Goal: Navigation & Orientation: Understand site structure

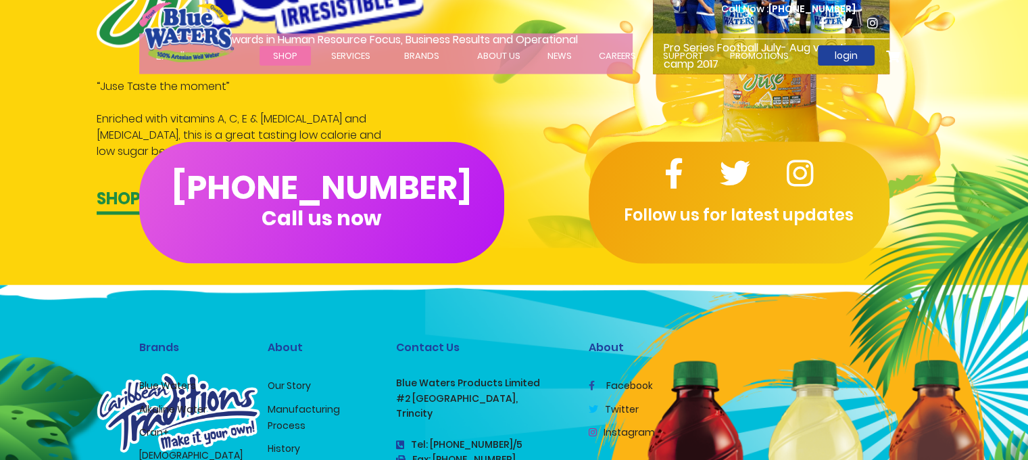
scroll to position [2185, 0]
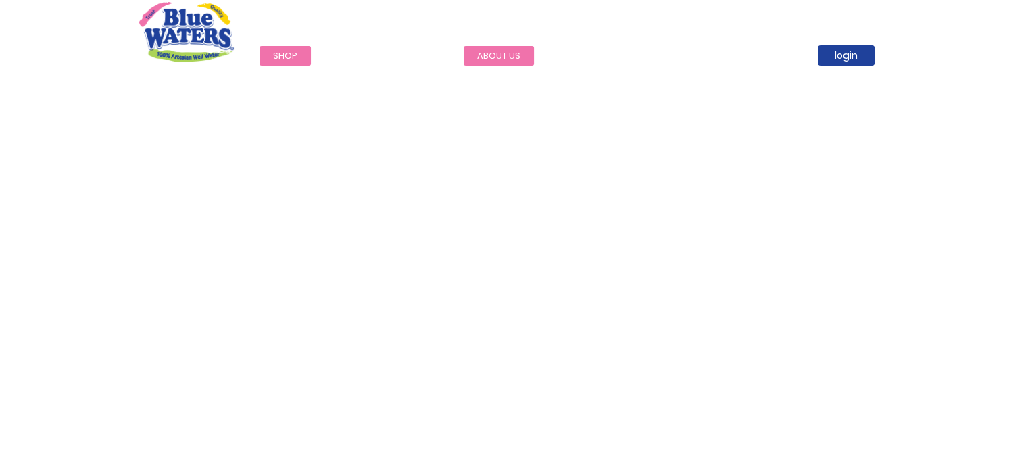
click at [491, 53] on link "about us" at bounding box center [499, 56] width 70 height 20
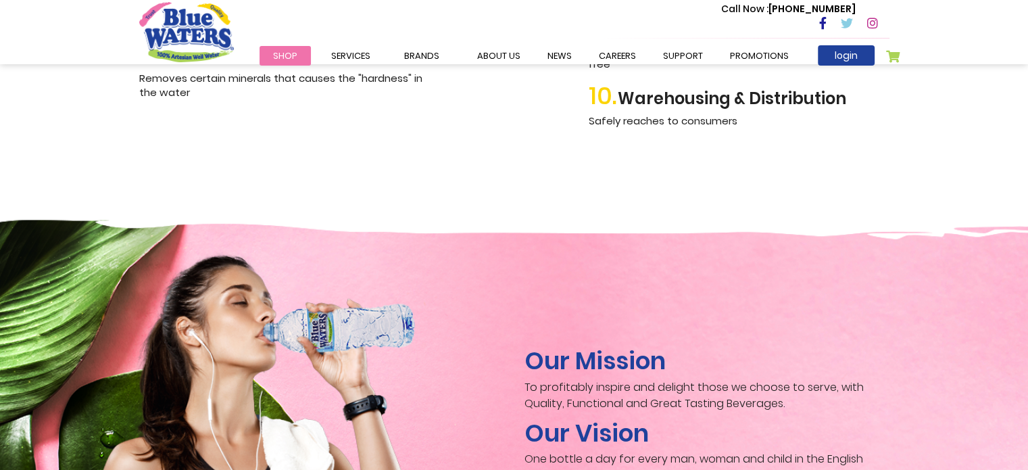
scroll to position [1849, 0]
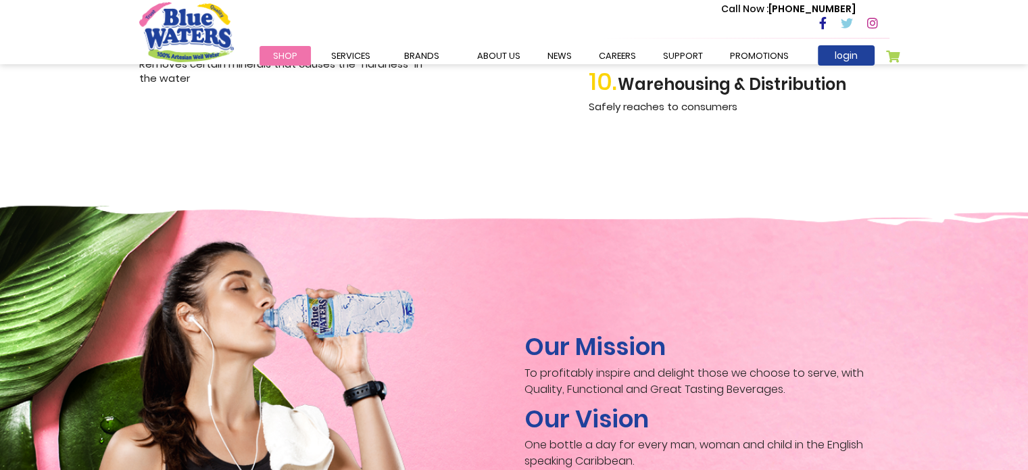
drag, startPoint x: 1038, startPoint y: 46, endPoint x: 1036, endPoint y: 258, distance: 212.3
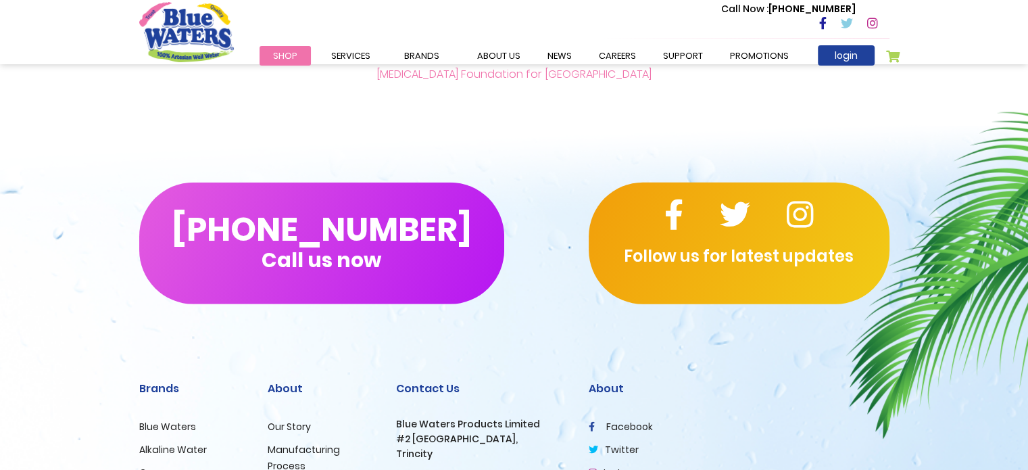
scroll to position [3345, 0]
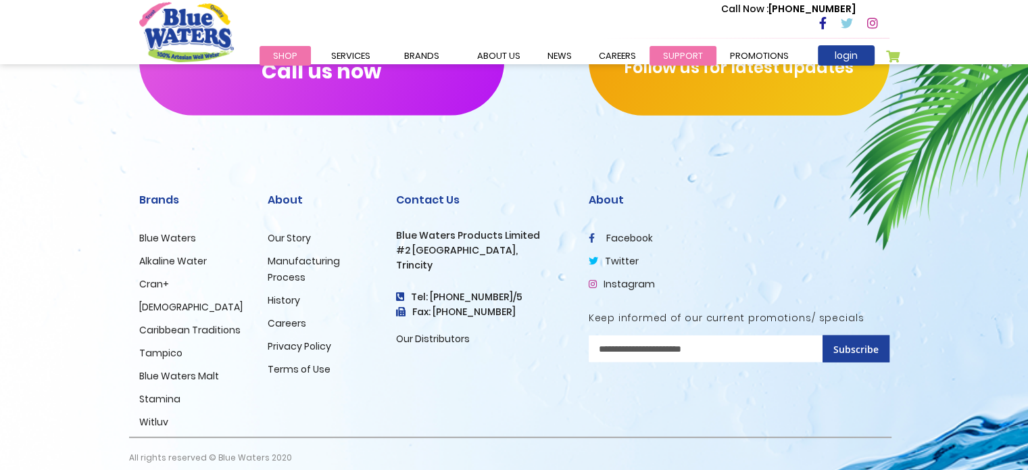
click at [683, 49] on link "support" at bounding box center [683, 56] width 67 height 20
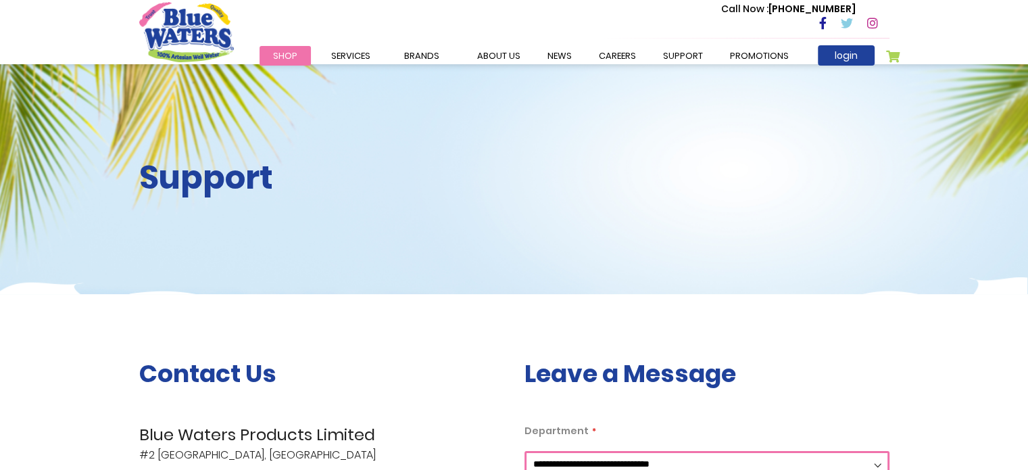
drag, startPoint x: 1038, startPoint y: 29, endPoint x: 1018, endPoint y: -82, distance: 112.6
click at [1018, 0] on html "The store will not work correctly in the case when cookies are disabled. Toggle…" at bounding box center [514, 235] width 1028 height 470
click at [770, 51] on link "Promotions" at bounding box center [760, 56] width 86 height 20
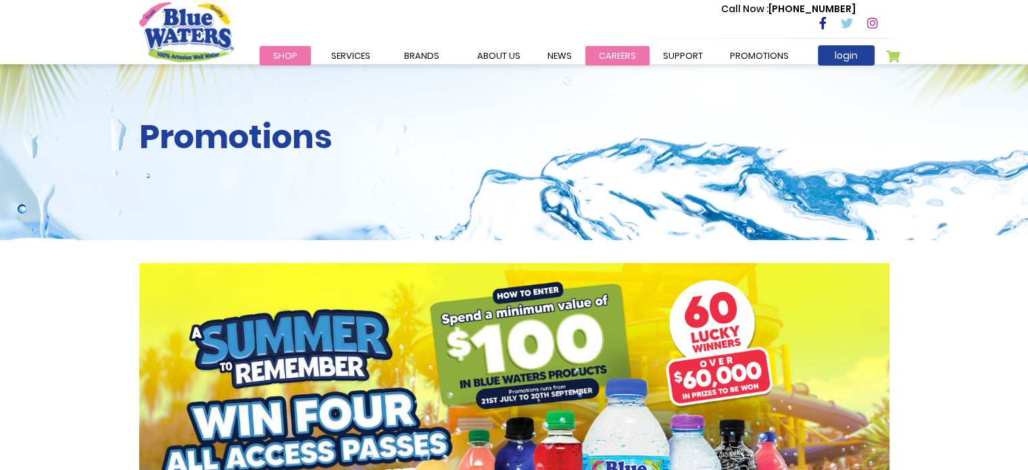
click at [620, 57] on link "careers" at bounding box center [617, 56] width 64 height 20
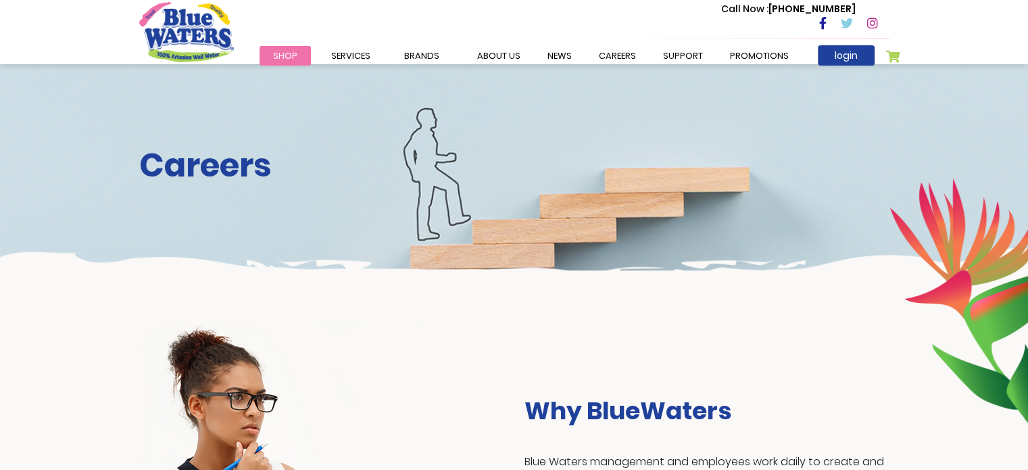
drag, startPoint x: 1038, startPoint y: 58, endPoint x: 1025, endPoint y: 22, distance: 38.1
click at [1025, 22] on html "The store will not work correctly in the case when cookies are disabled. Career…" at bounding box center [514, 235] width 1028 height 470
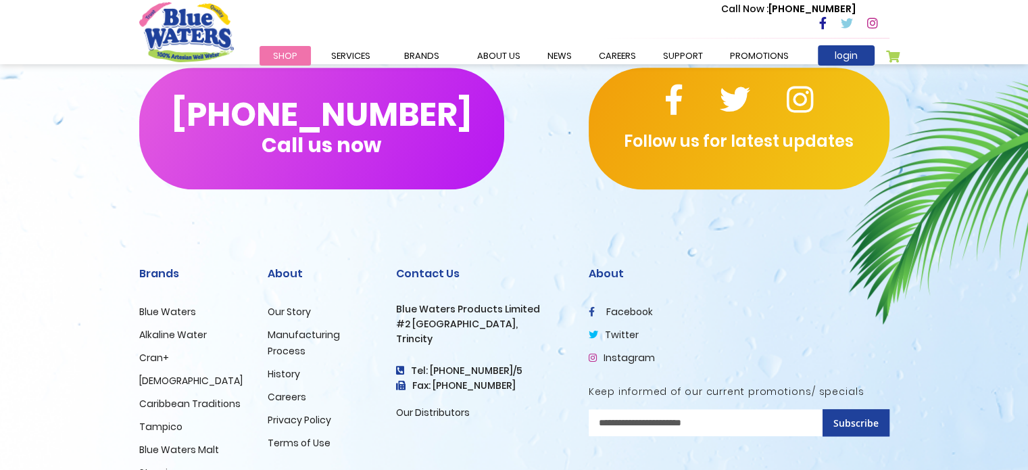
scroll to position [1402, 0]
